Goal: Use online tool/utility: Utilize a website feature to perform a specific function

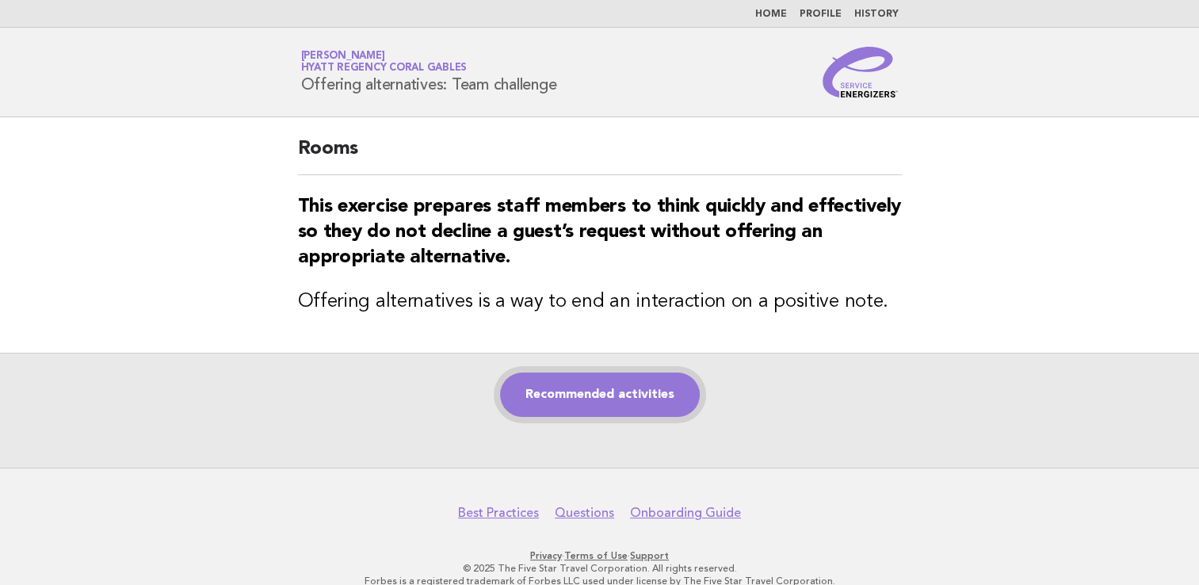
click at [556, 395] on link "Recommended activities" at bounding box center [600, 394] width 200 height 44
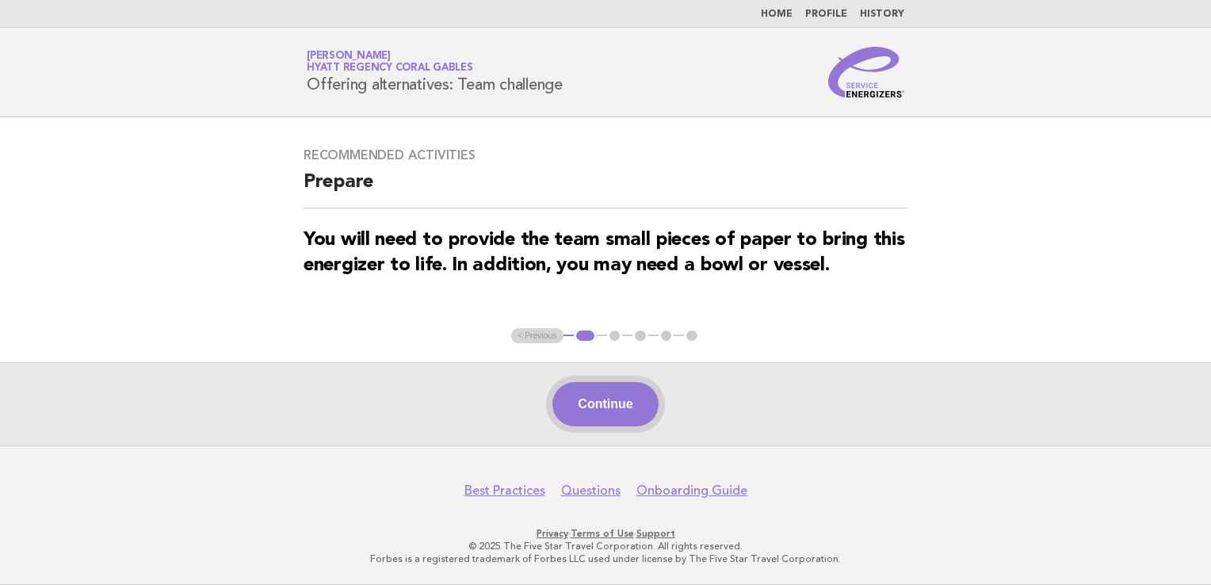
click at [590, 407] on button "Continue" at bounding box center [604, 404] width 105 height 44
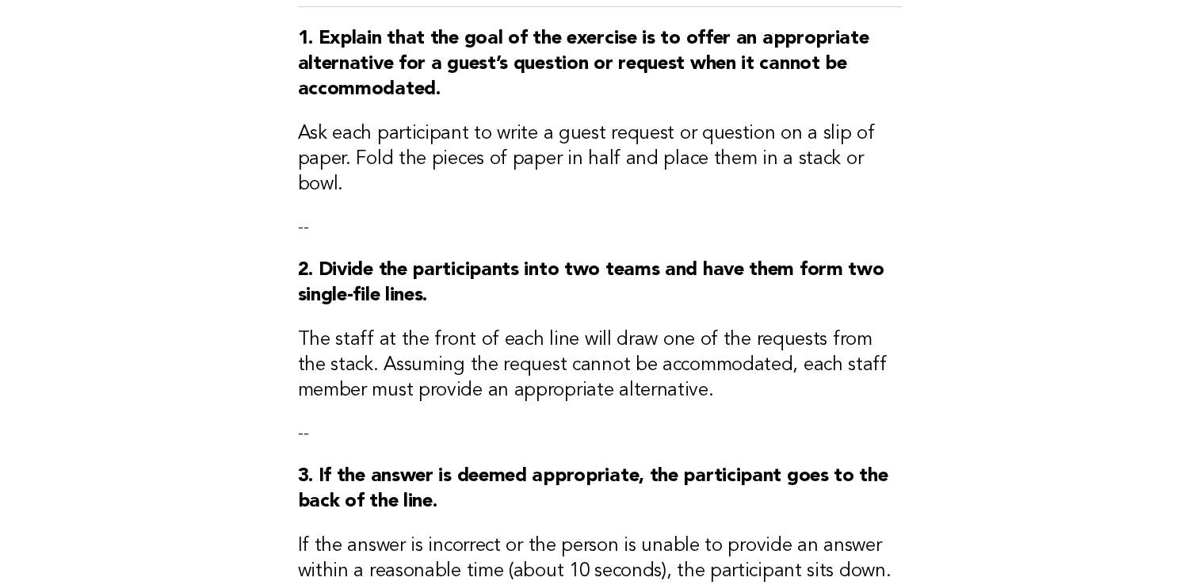
scroll to position [574, 0]
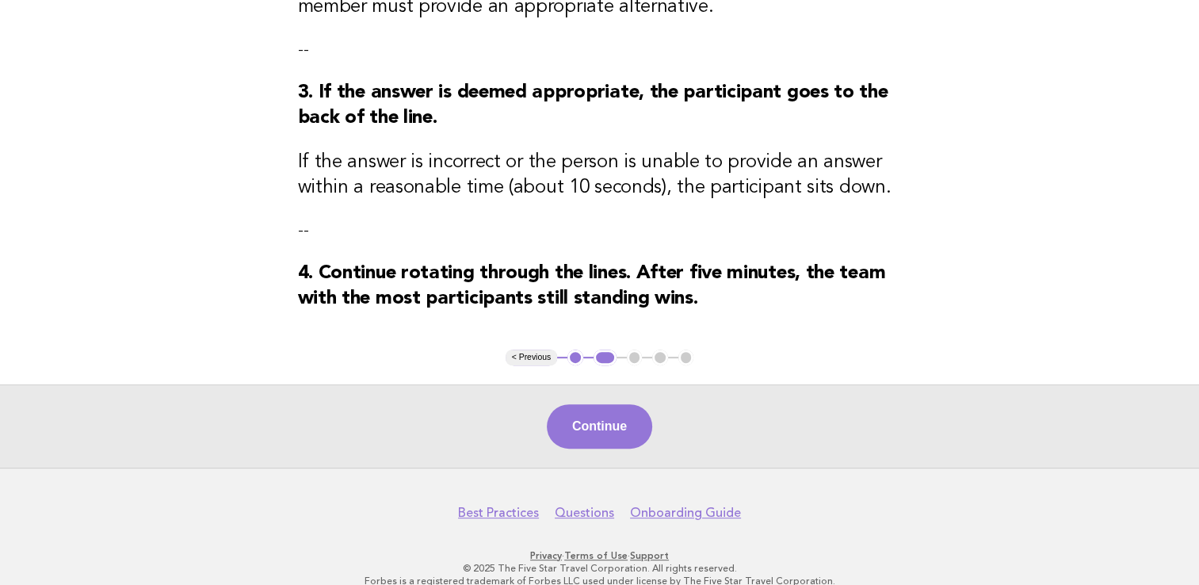
click at [612, 384] on div "Continue" at bounding box center [599, 425] width 1199 height 83
click at [604, 404] on button "Continue" at bounding box center [599, 426] width 105 height 44
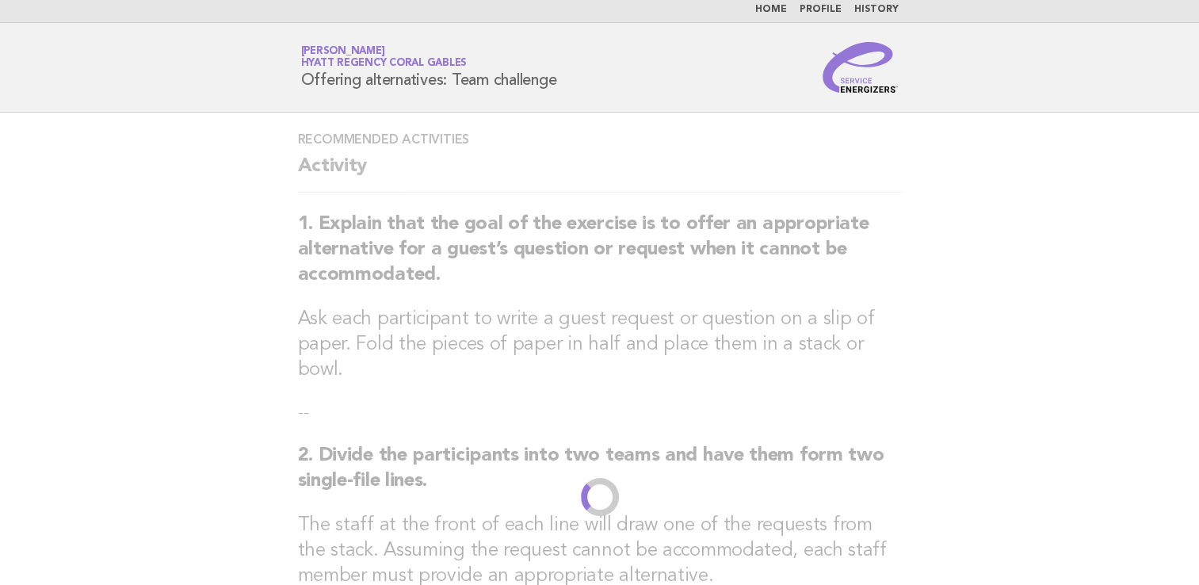
scroll to position [0, 0]
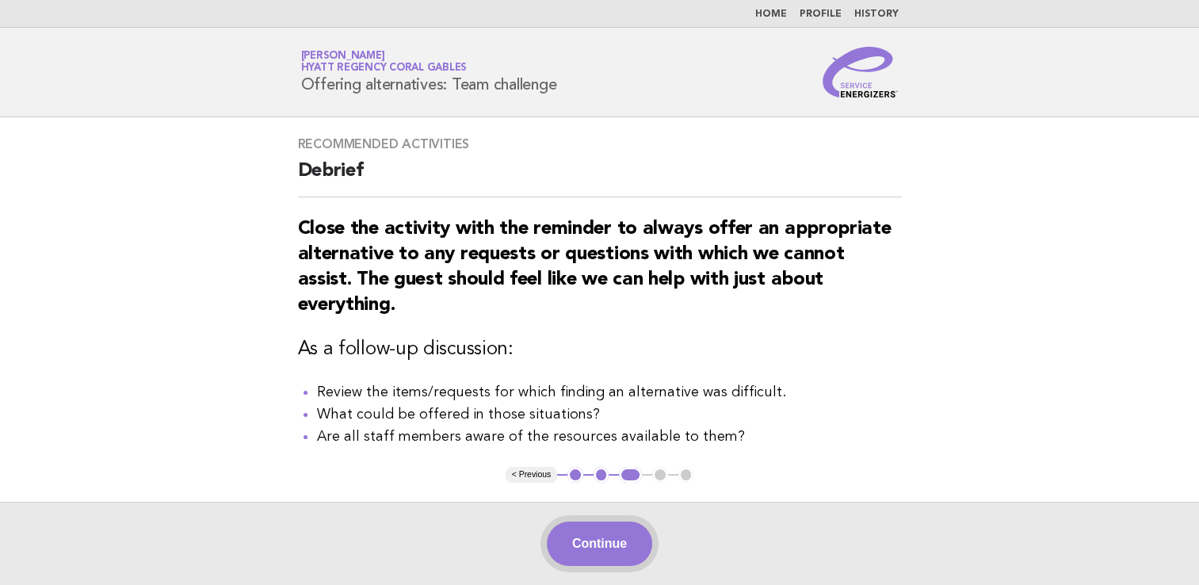
click at [608, 537] on button "Continue" at bounding box center [599, 543] width 105 height 44
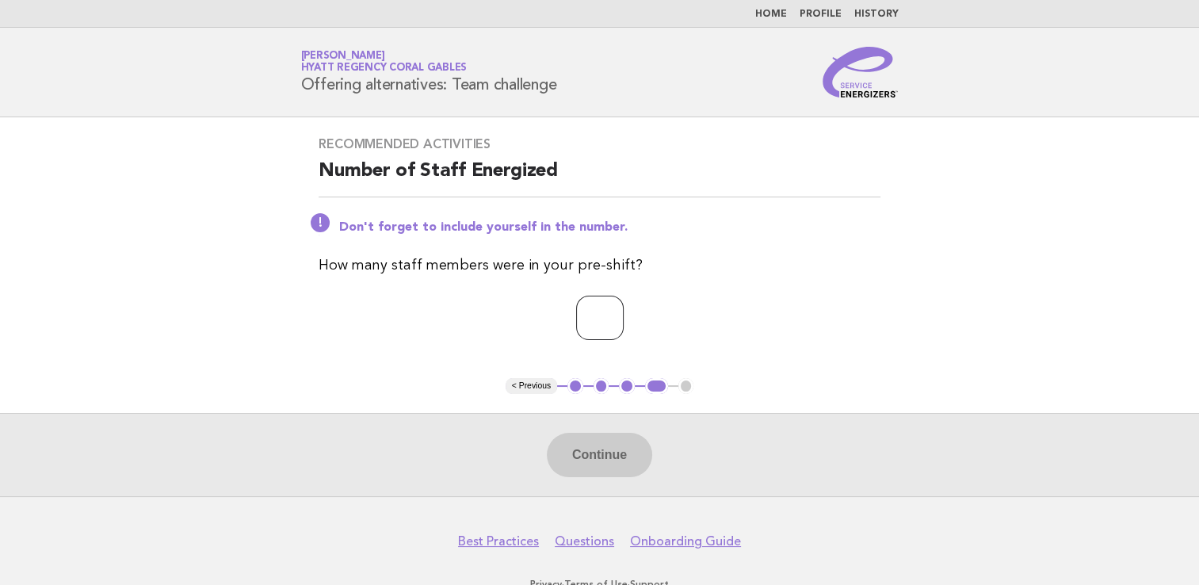
click at [576, 319] on input "number" at bounding box center [600, 318] width 48 height 44
type input "*"
click at [586, 445] on button "Continue" at bounding box center [599, 455] width 105 height 44
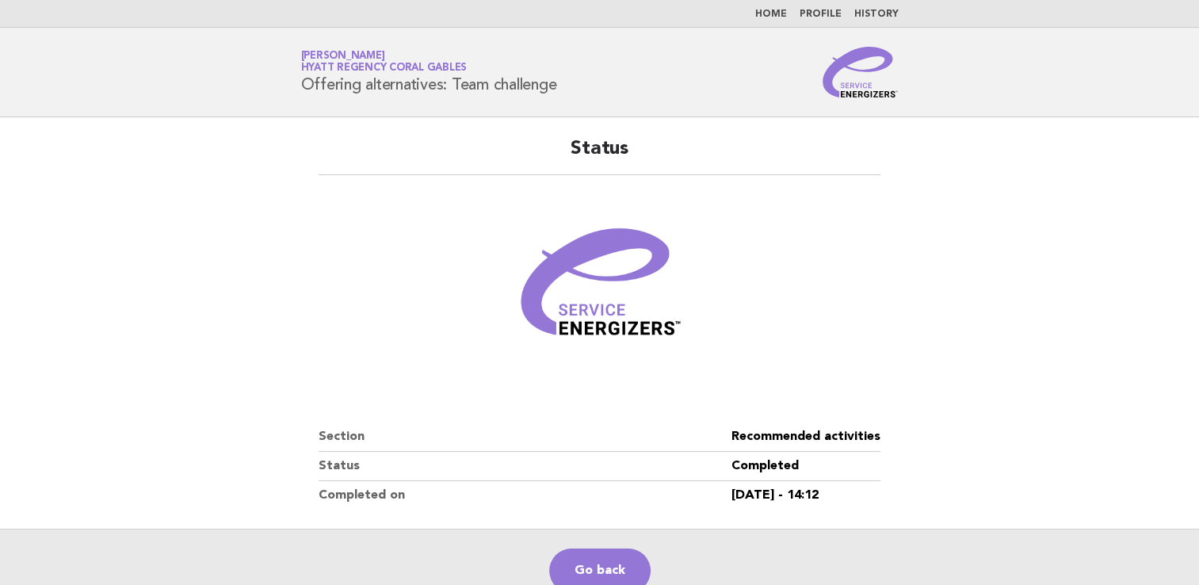
click at [764, 17] on link "Home" at bounding box center [771, 15] width 32 height 10
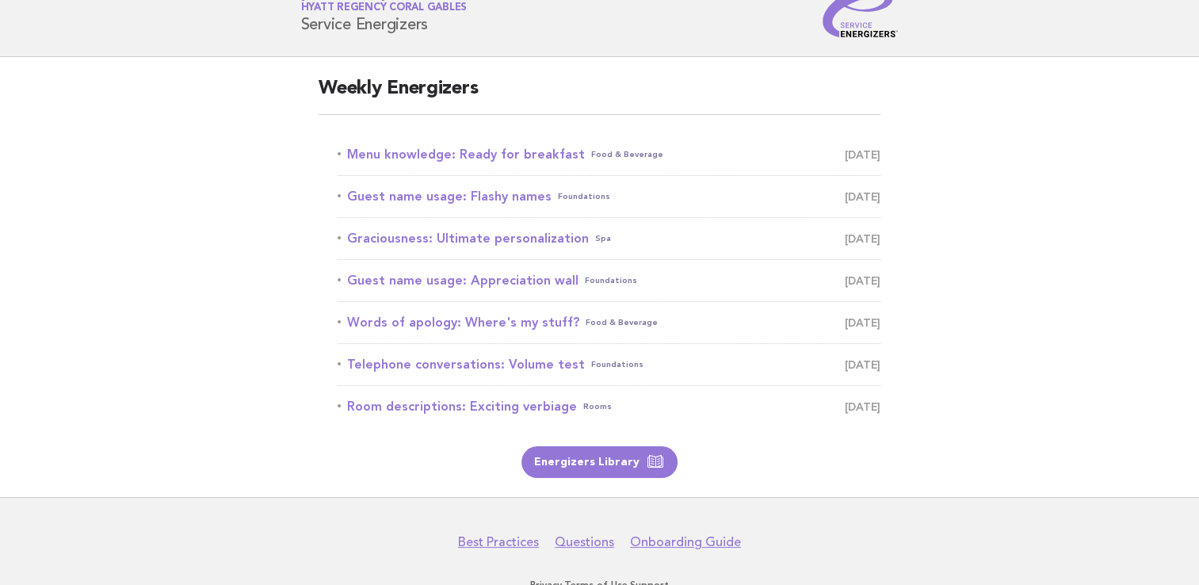
scroll to position [113, 0]
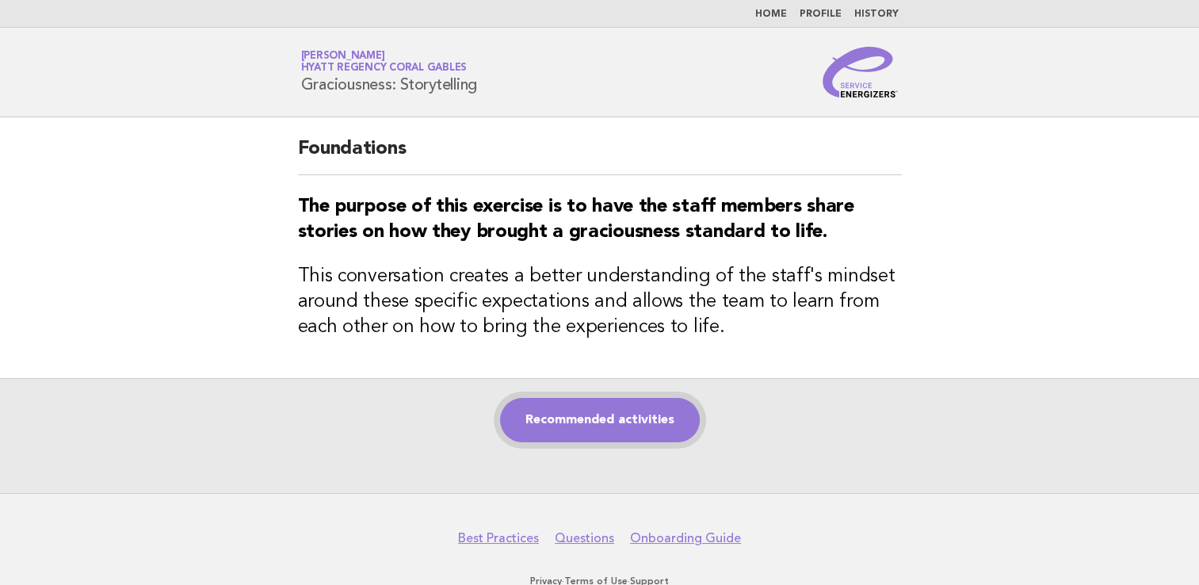
click at [568, 414] on link "Recommended activities" at bounding box center [600, 420] width 200 height 44
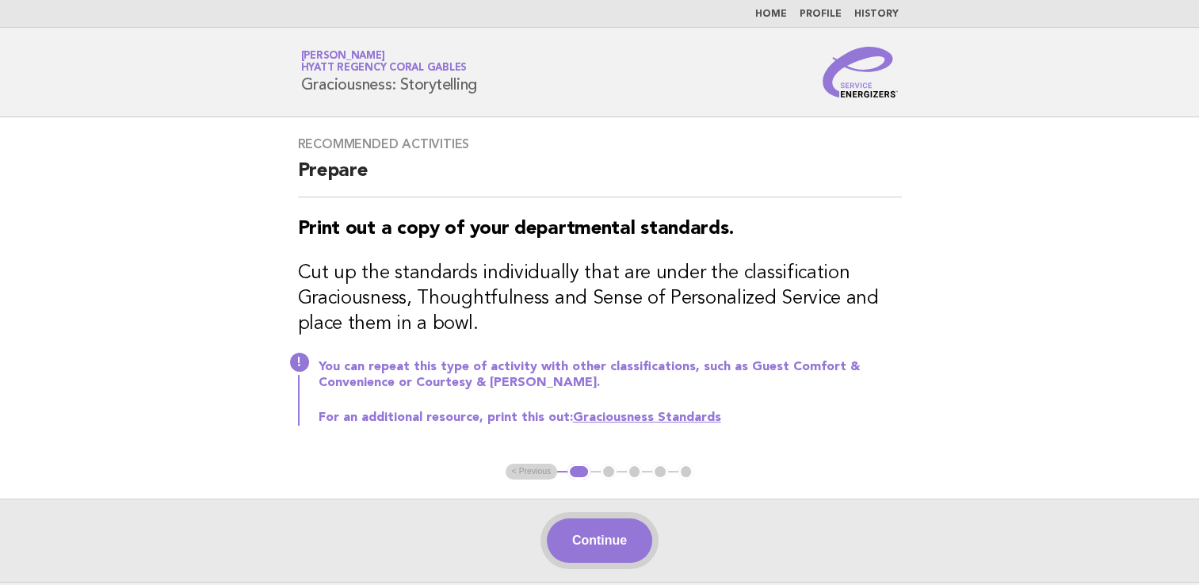
click at [596, 531] on button "Continue" at bounding box center [599, 540] width 105 height 44
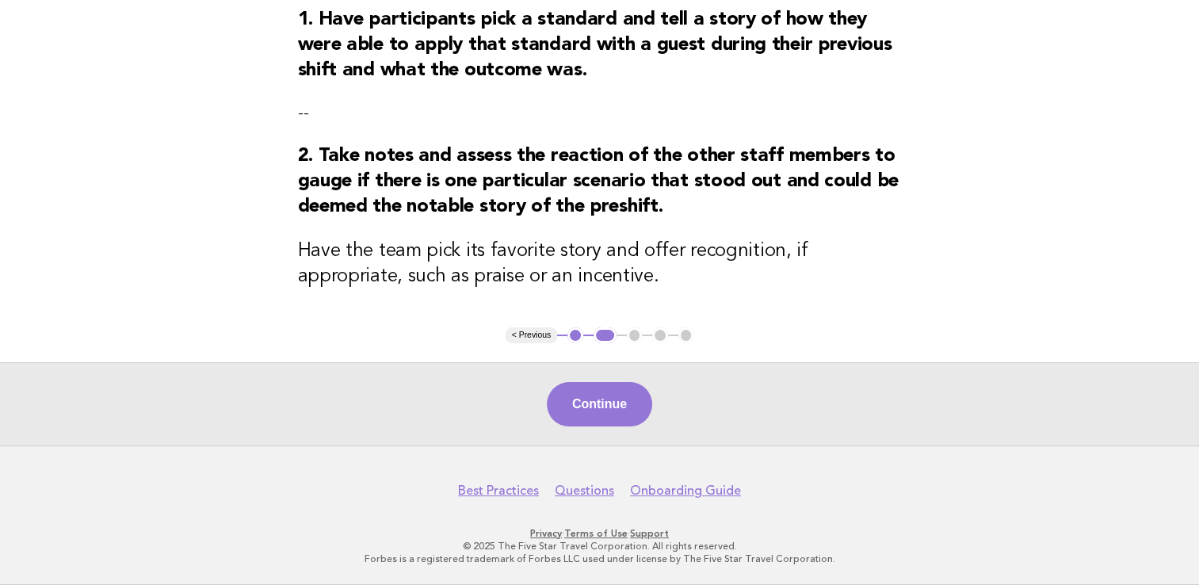
click at [598, 382] on div "Continue" at bounding box center [599, 403] width 1199 height 83
click at [605, 407] on button "Continue" at bounding box center [599, 404] width 105 height 44
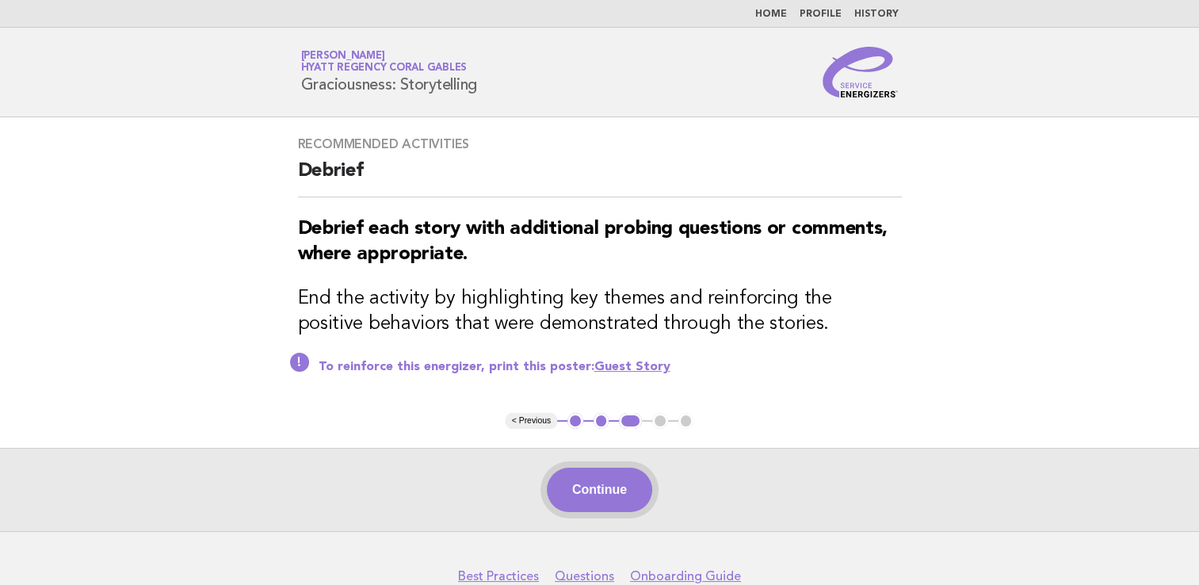
click at [597, 498] on button "Continue" at bounding box center [599, 489] width 105 height 44
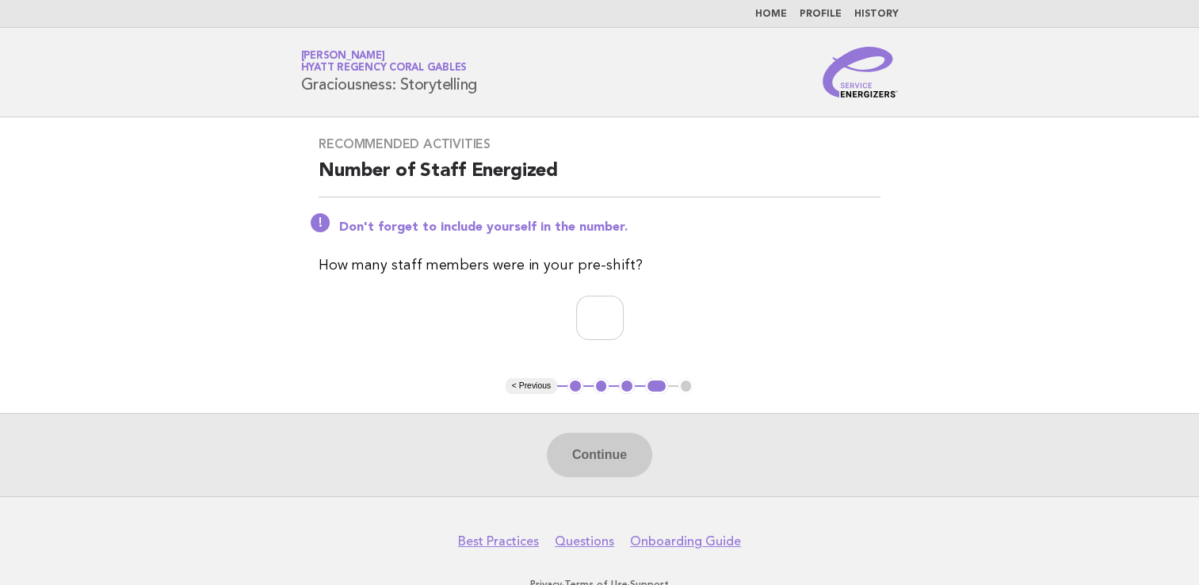
click at [587, 293] on div "Recommended activities Number of Staff Energized Don't forget to include yourse…" at bounding box center [599, 247] width 600 height 261
click at [596, 311] on input "number" at bounding box center [600, 318] width 48 height 44
type input "*"
click at [608, 463] on button "Continue" at bounding box center [599, 455] width 105 height 44
